Goal: Transaction & Acquisition: Purchase product/service

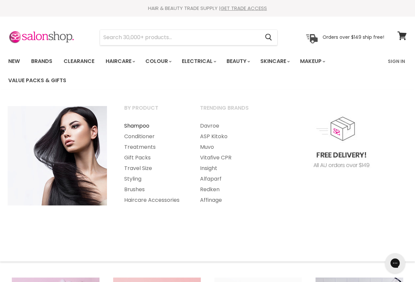
click at [136, 127] on link "Shampoo" at bounding box center [153, 126] width 75 height 11
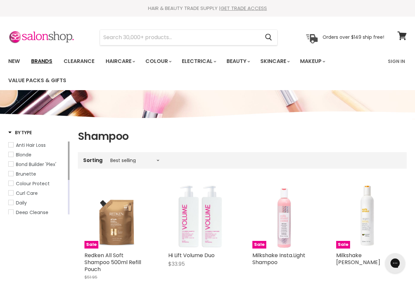
click at [42, 60] on link "Brands" at bounding box center [41, 61] width 31 height 14
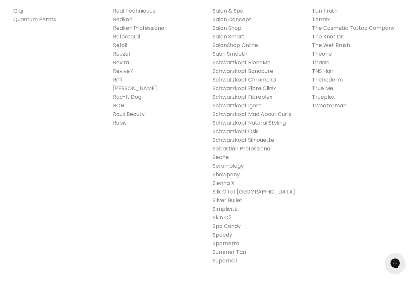
scroll to position [1074, 0]
